Goal: Information Seeking & Learning: Learn about a topic

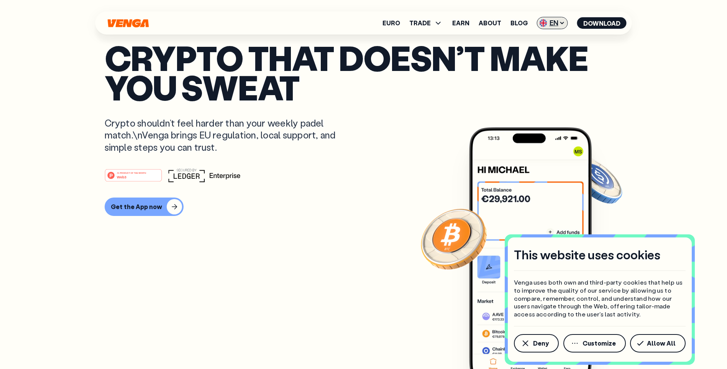
click at [559, 23] on icon at bounding box center [562, 23] width 6 height 6
click at [618, 89] on p "Crypto that doesn’t make you sweat" at bounding box center [364, 72] width 518 height 59
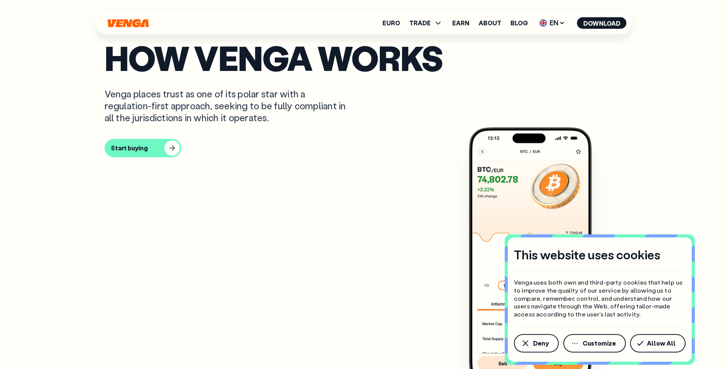
scroll to position [383, 0]
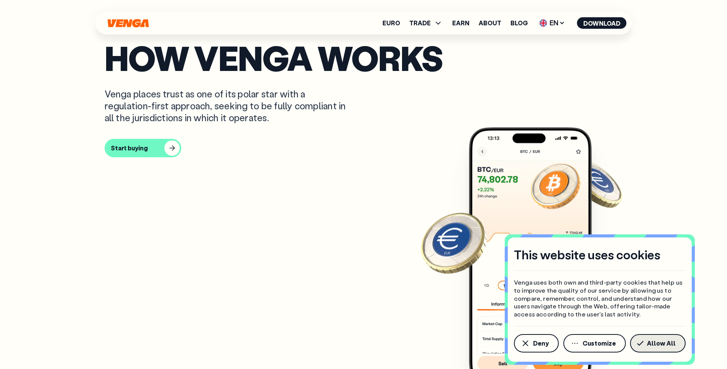
click at [657, 344] on span "Allow All" at bounding box center [661, 343] width 29 height 6
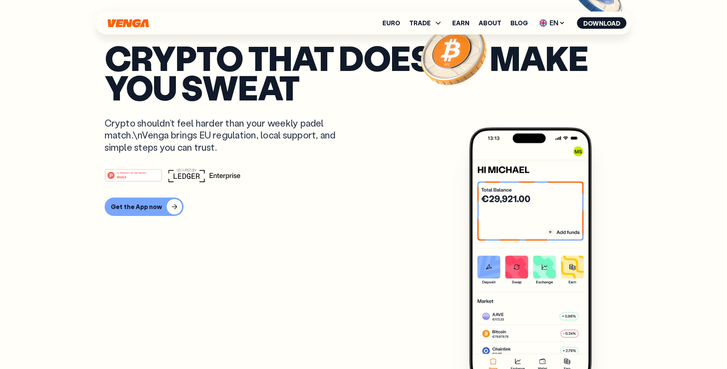
scroll to position [0, 0]
